Goal: Information Seeking & Learning: Learn about a topic

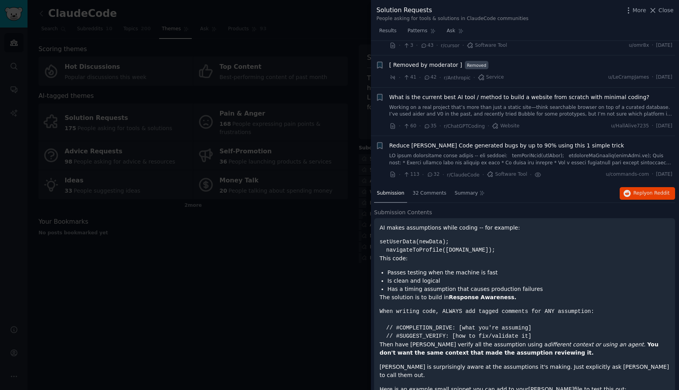
scroll to position [402, 4]
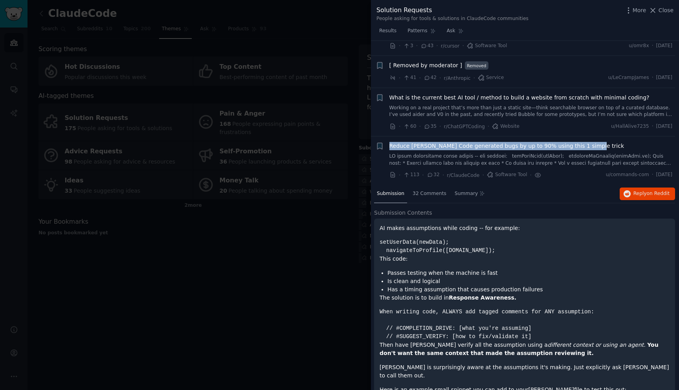
drag, startPoint x: 388, startPoint y: 143, endPoint x: 590, endPoint y: 147, distance: 202.1
click at [590, 147] on div "+ Reduce Claude Code generated bugs by up to 90% using this 1 simple trick · 11…" at bounding box center [524, 160] width 297 height 37
copy span "Reduce Claude Code generated bugs by up to 90% using this 1 simple trick"
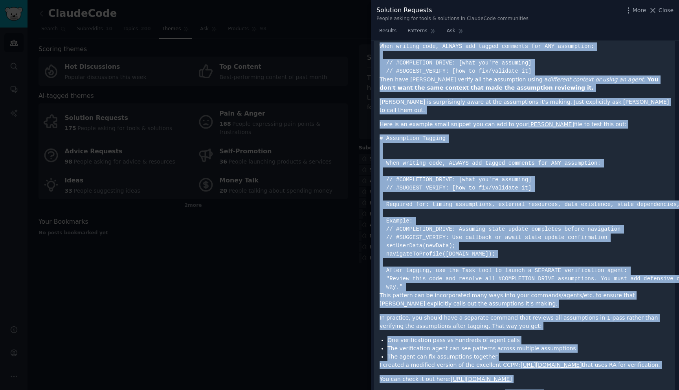
scroll to position [693, 4]
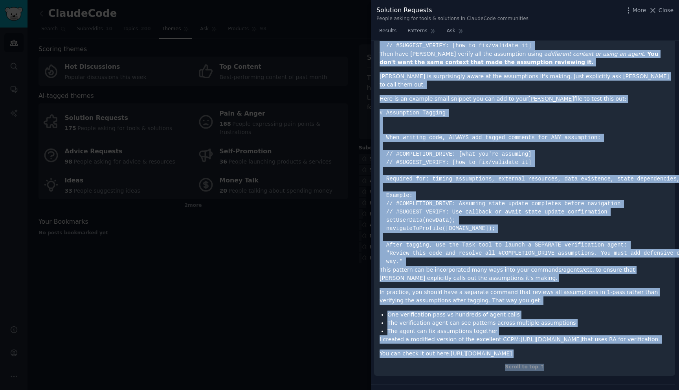
drag, startPoint x: 380, startPoint y: 227, endPoint x: 633, endPoint y: 354, distance: 283.7
click at [633, 354] on div "AI makes assumptions while coding -- for example: setUserData(newData); navigat…" at bounding box center [525, 145] width 290 height 425
copy div "setUserData(newData); navigateToProfile(userData.id); This code: Passes testing…"
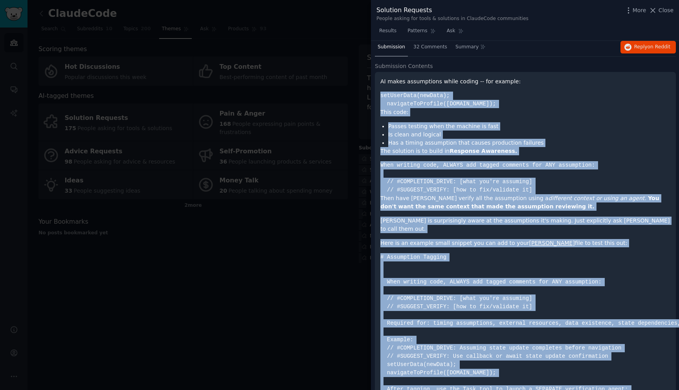
scroll to position [548, 3]
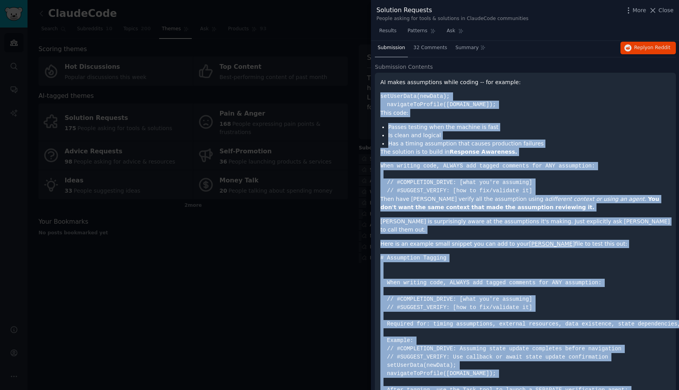
click at [473, 136] on li "Is clean and logical" at bounding box center [529, 135] width 282 height 8
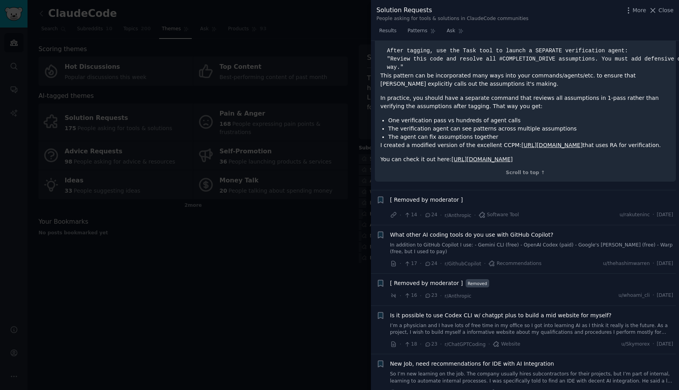
scroll to position [895, 3]
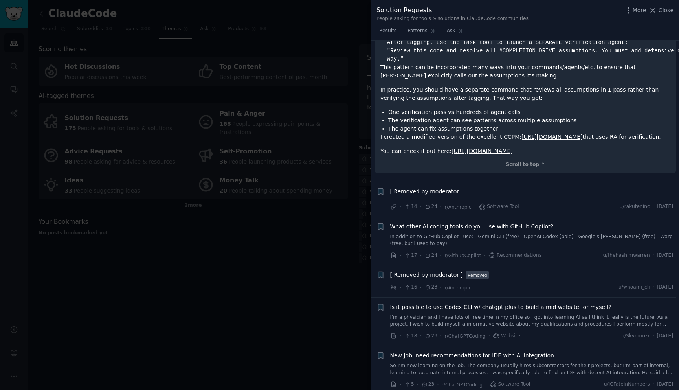
drag, startPoint x: 380, startPoint y: 79, endPoint x: 653, endPoint y: 151, distance: 282.4
copy div "AI makes assumptions while coding -- for example: setUserData(newData); navigat…"
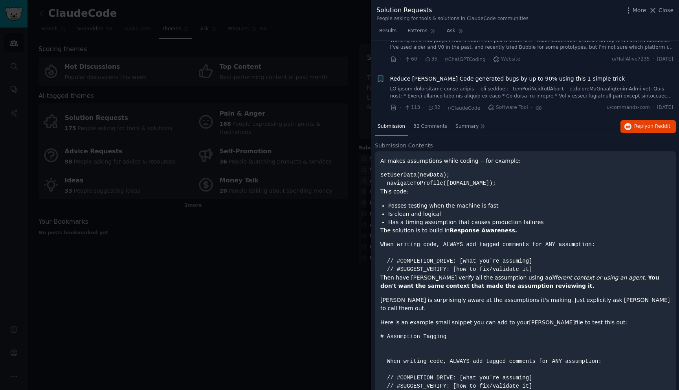
scroll to position [469, 3]
click at [515, 212] on li "Is clean and logical" at bounding box center [529, 214] width 282 height 8
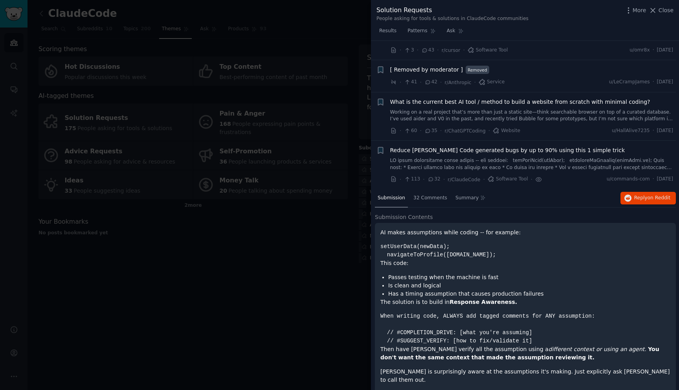
scroll to position [397, 3]
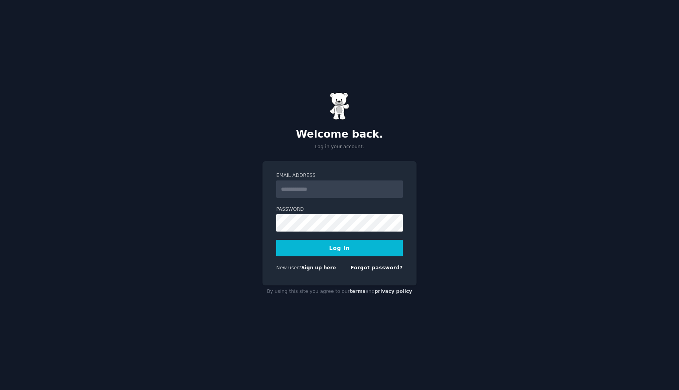
click at [347, 193] on input "Email Address" at bounding box center [339, 188] width 127 height 17
click at [231, 215] on div "Welcome back. Log in your account. Email Address Password Log In New user? Sign…" at bounding box center [339, 195] width 679 height 390
click at [323, 184] on input "Email Address" at bounding box center [339, 188] width 127 height 17
type input "**********"
click at [351, 252] on button "Log In" at bounding box center [339, 248] width 127 height 17
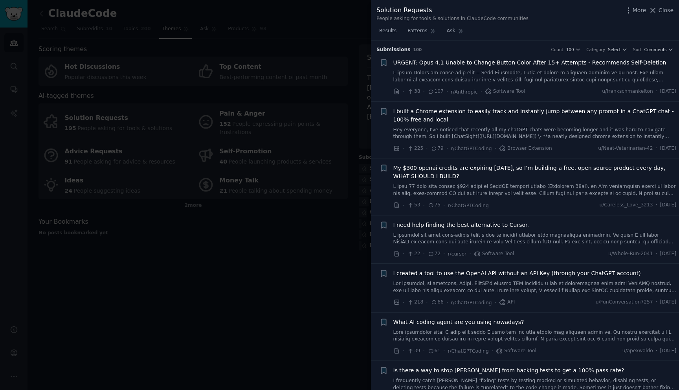
click at [239, 272] on div at bounding box center [339, 195] width 679 height 390
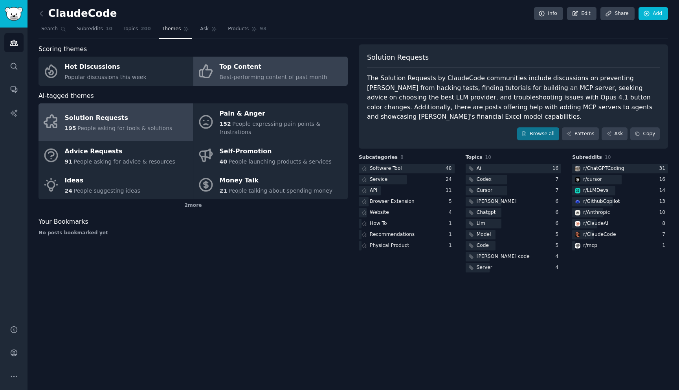
click at [248, 75] on span "Best-performing content of past month" at bounding box center [274, 77] width 108 height 6
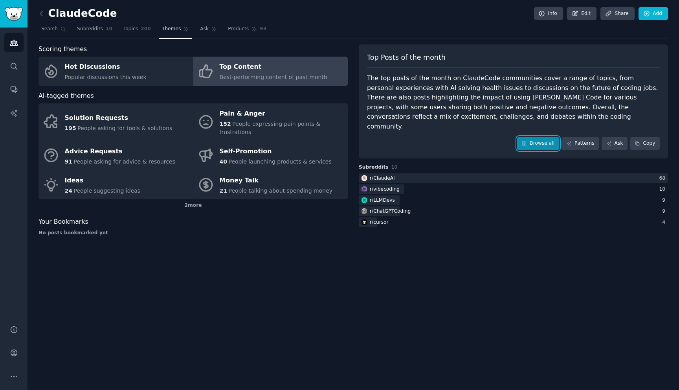
click at [542, 137] on link "Browse all" at bounding box center [538, 143] width 42 height 13
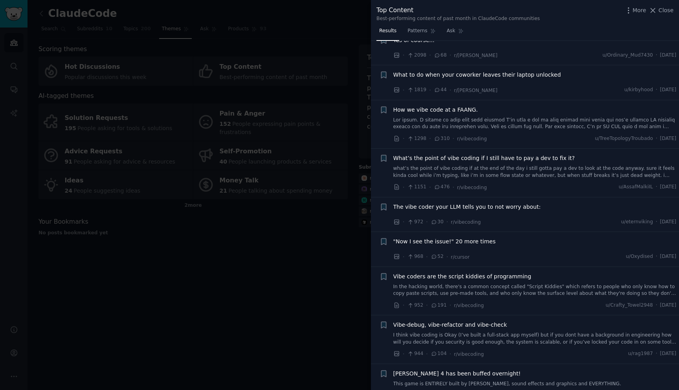
scroll to position [58, 0]
click at [332, 208] on div at bounding box center [339, 195] width 679 height 390
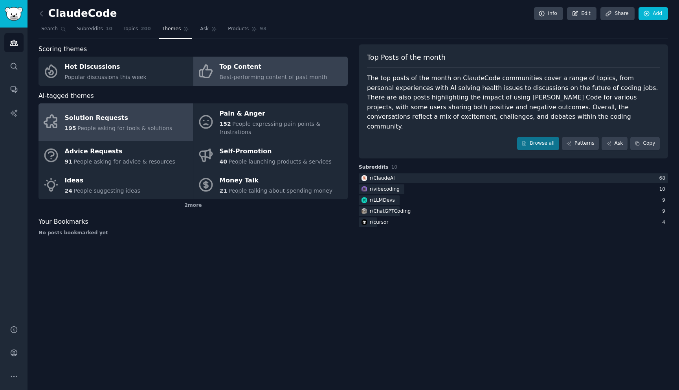
click at [140, 119] on div "Solution Requests" at bounding box center [119, 118] width 108 height 13
